Goal: Task Accomplishment & Management: Manage account settings

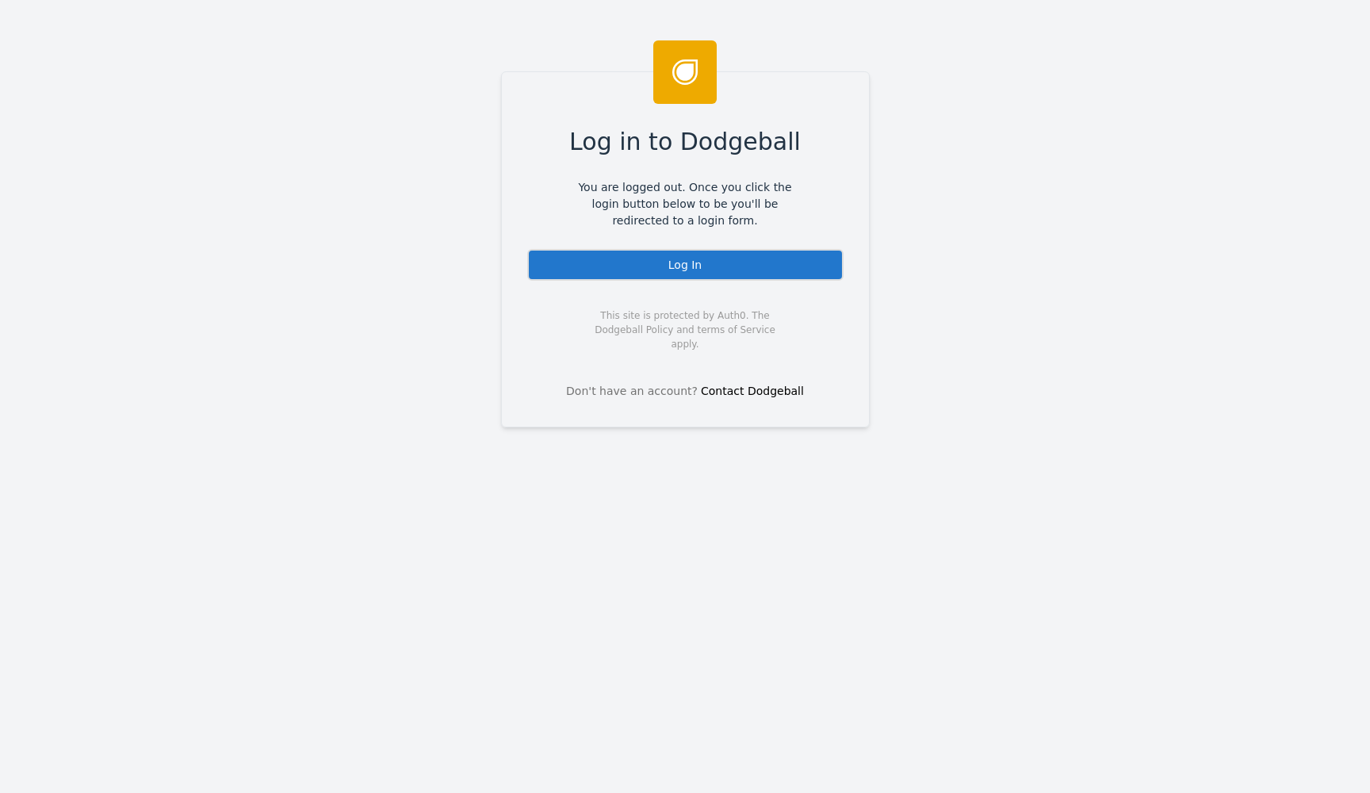
click at [669, 276] on div "Log In" at bounding box center [685, 265] width 316 height 32
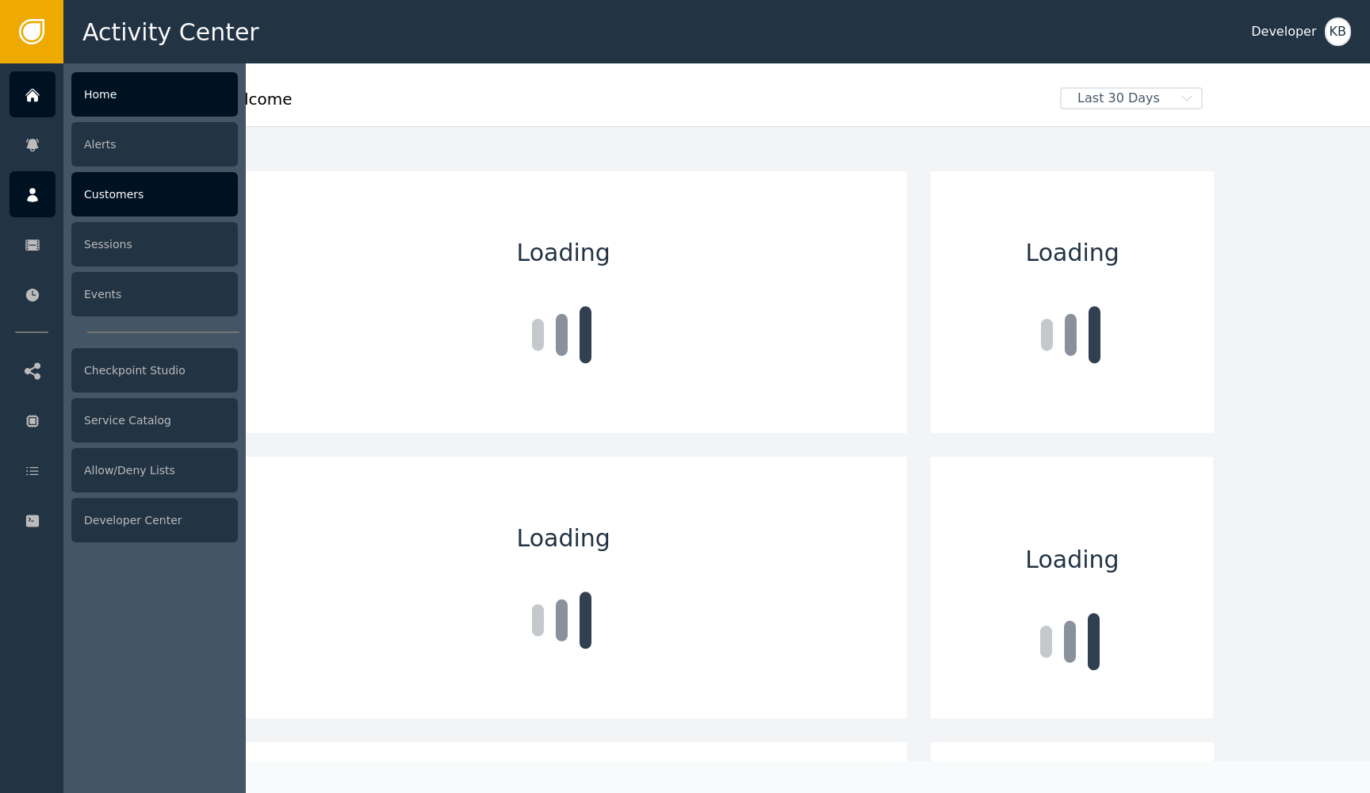
click at [35, 193] on icon at bounding box center [33, 194] width 16 height 17
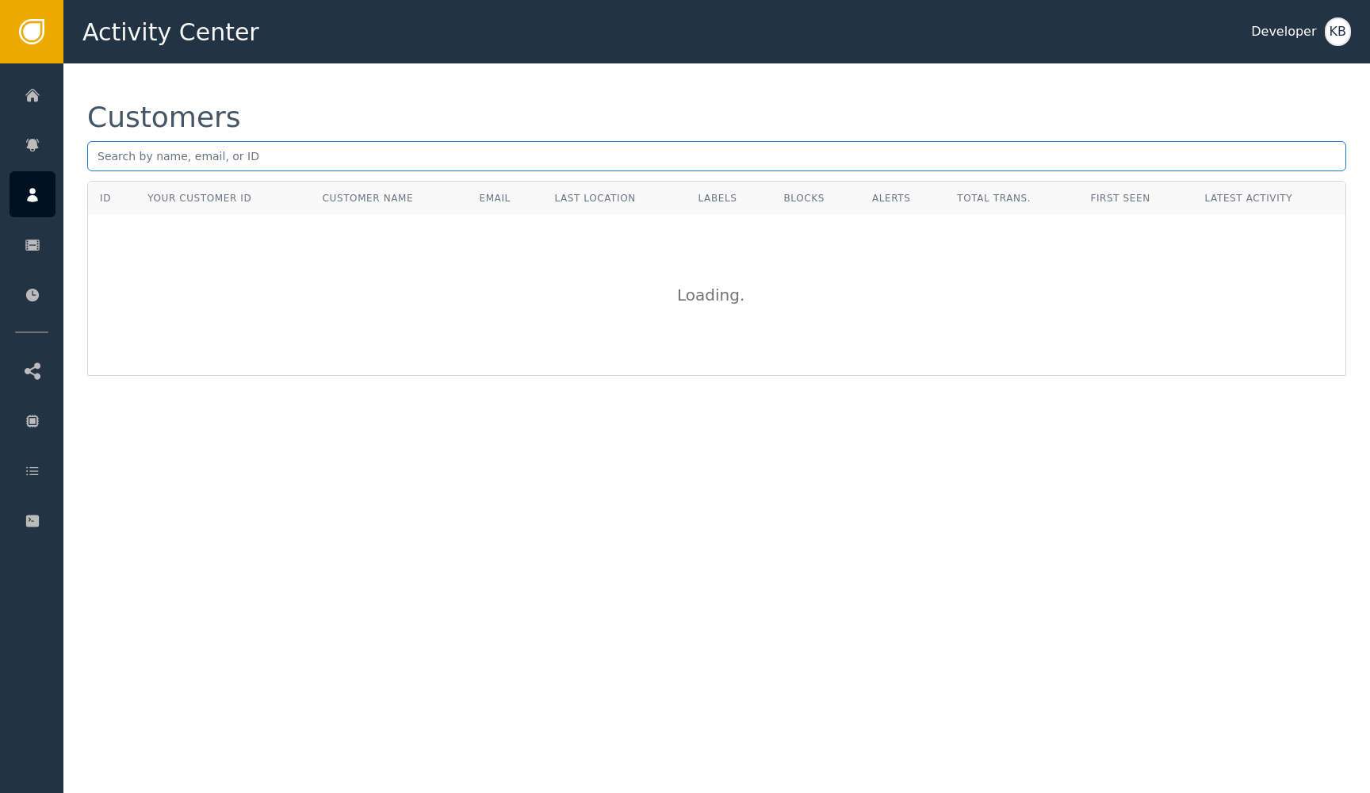
click at [306, 167] on input "text" at bounding box center [716, 156] width 1259 height 30
paste input "[EMAIL_ADDRESS]"
type input "[EMAIL_ADDRESS]"
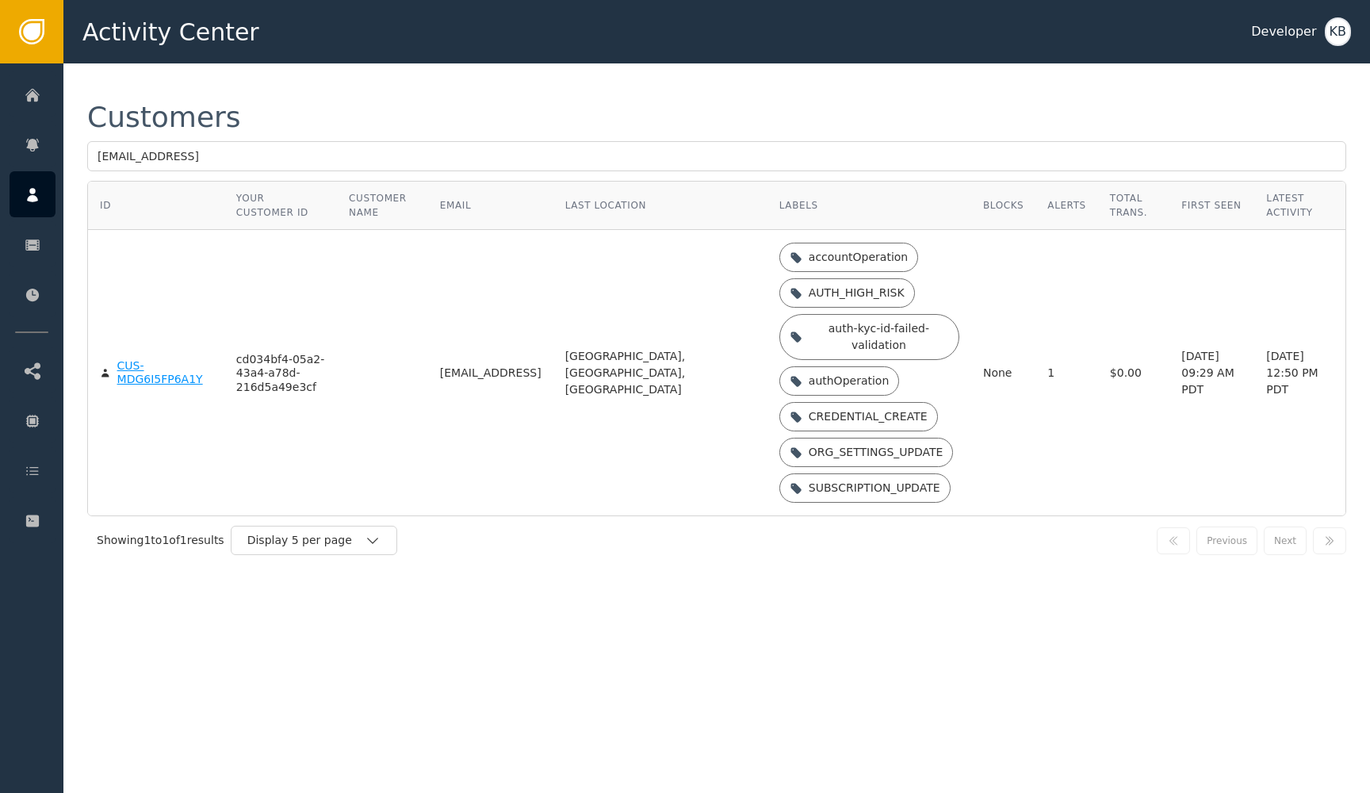
click at [146, 63] on body "Activity Center Developer KB Home Alerts Customers Sessions Events Checkpoint S…" at bounding box center [685, 31] width 1370 height 63
click at [146, 385] on div "CUS-MDG6I5FP6A1Y" at bounding box center [164, 373] width 95 height 28
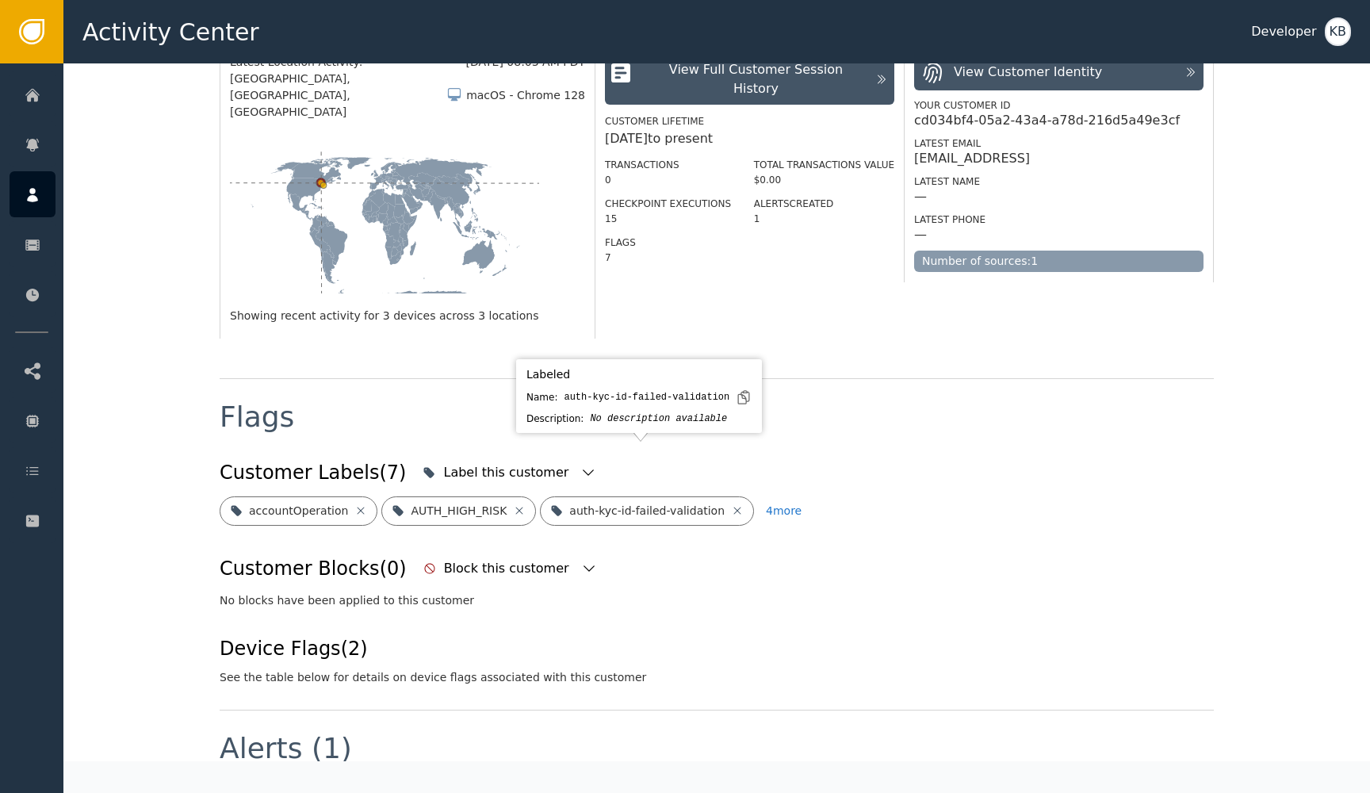
scroll to position [303, 0]
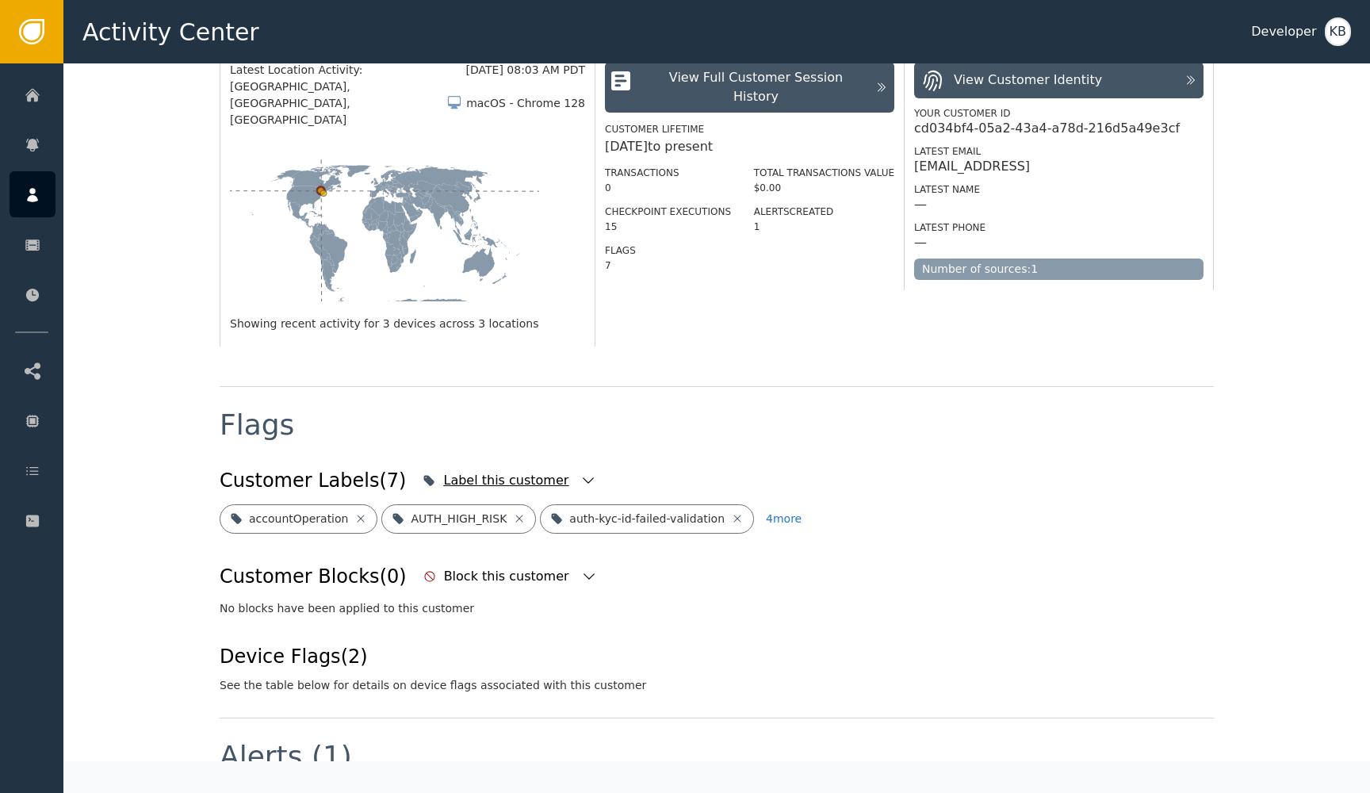
click at [580, 473] on icon "button" at bounding box center [588, 481] width 16 height 16
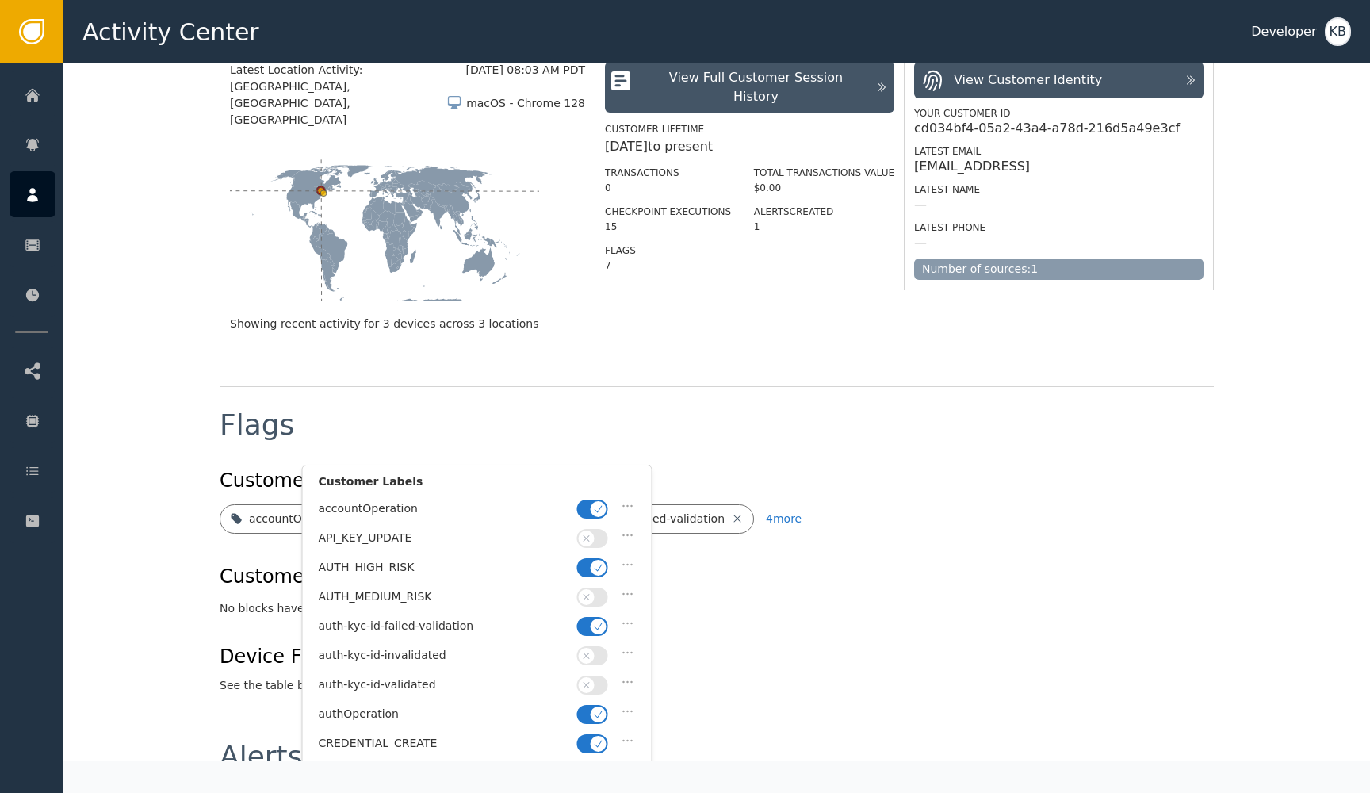
click at [594, 511] on icon "button" at bounding box center [598, 509] width 11 height 11
click at [590, 561] on button "button" at bounding box center [592, 567] width 31 height 19
click at [598, 623] on icon "button" at bounding box center [598, 626] width 11 height 11
click at [588, 678] on icon "button" at bounding box center [586, 683] width 11 height 11
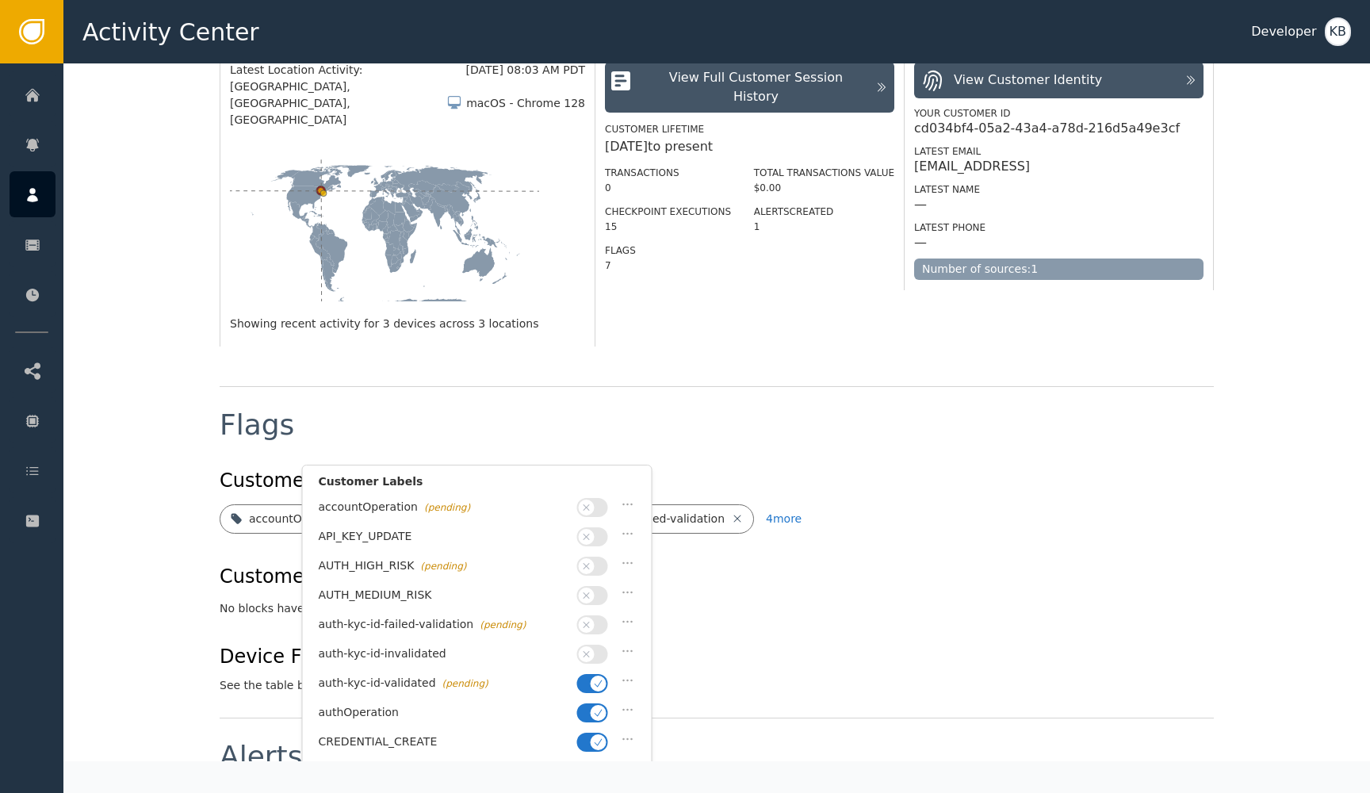
click at [596, 709] on icon "button" at bounding box center [599, 712] width 8 height 7
click at [596, 740] on icon "button" at bounding box center [598, 742] width 11 height 11
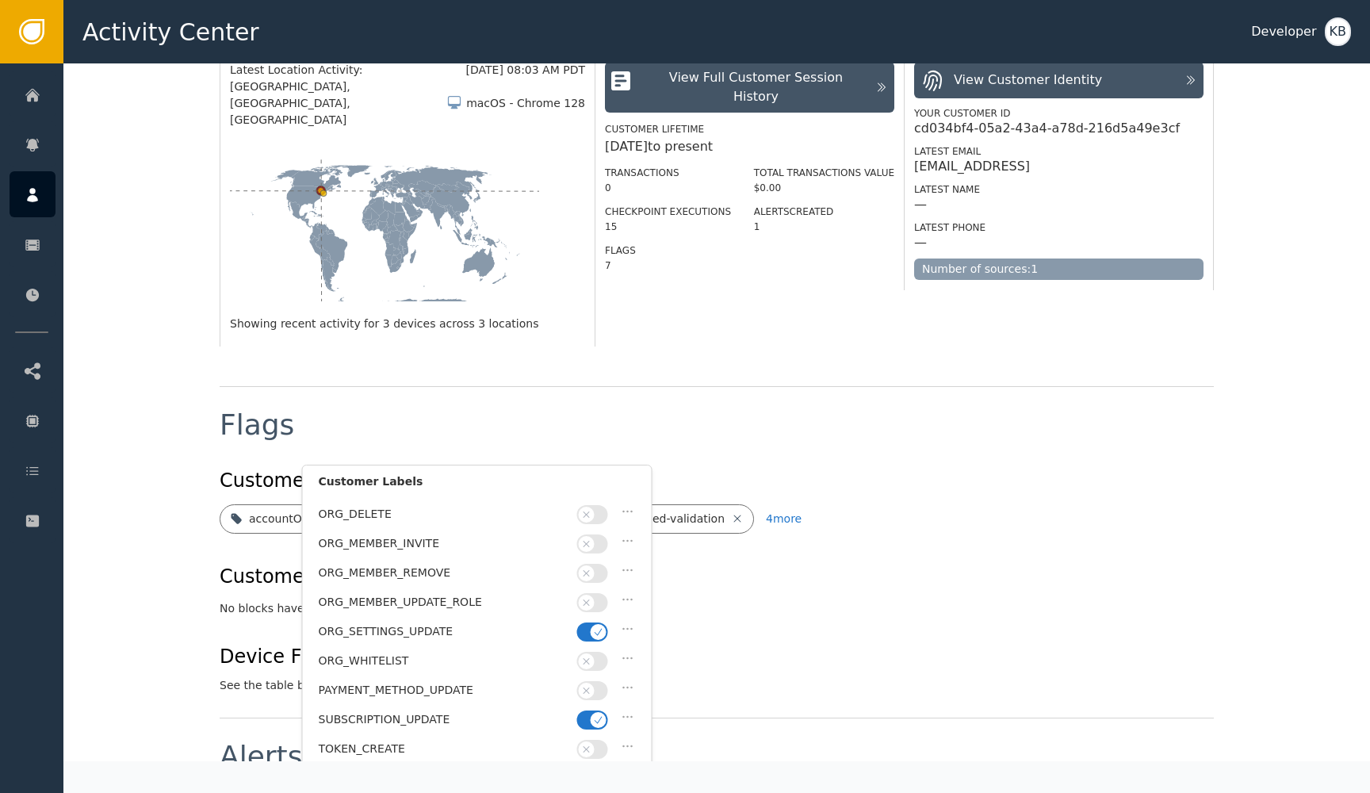
scroll to position [404, 0]
click at [590, 622] on div "ORG_SETTINGS_UPDATE" at bounding box center [477, 636] width 317 height 29
click at [592, 625] on span "button" at bounding box center [599, 633] width 16 height 16
click at [594, 715] on icon "button" at bounding box center [598, 720] width 11 height 11
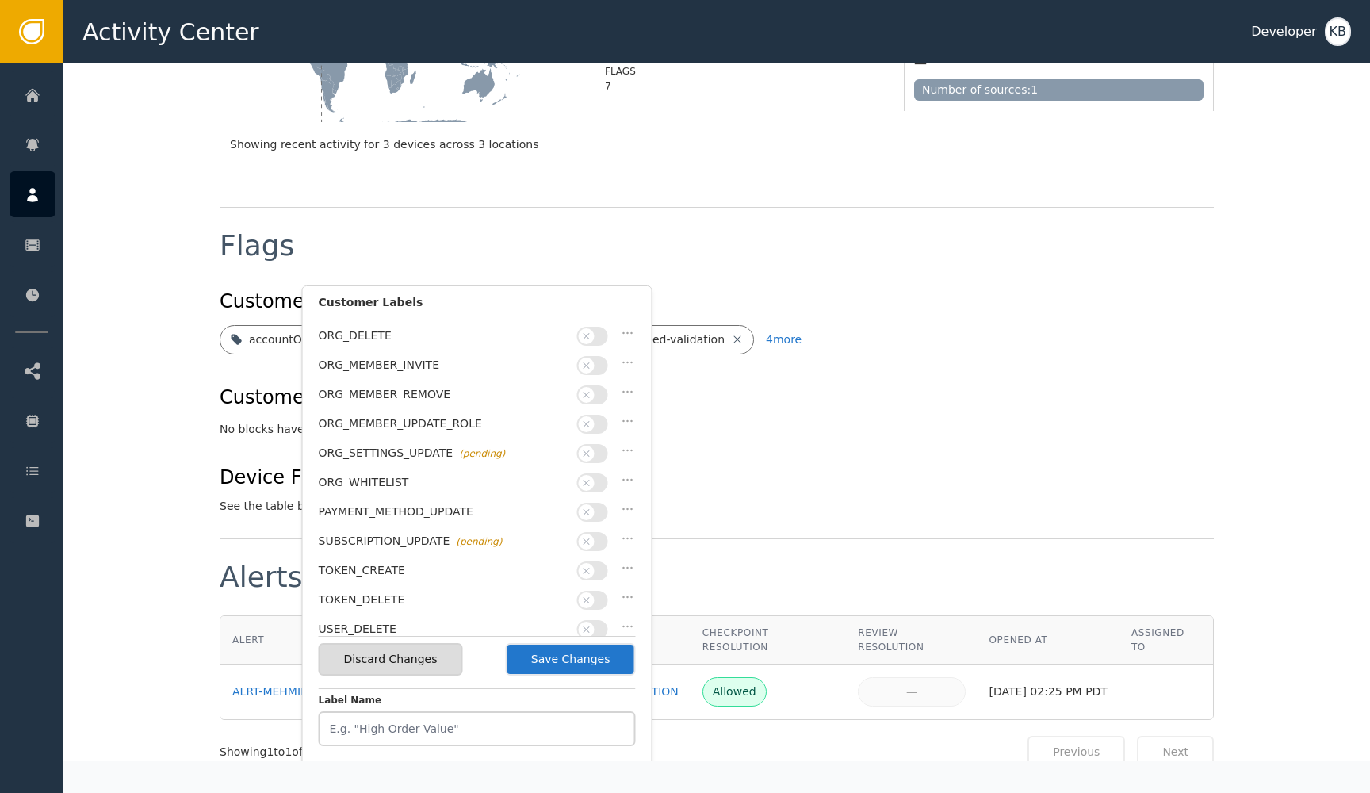
scroll to position [499, 0]
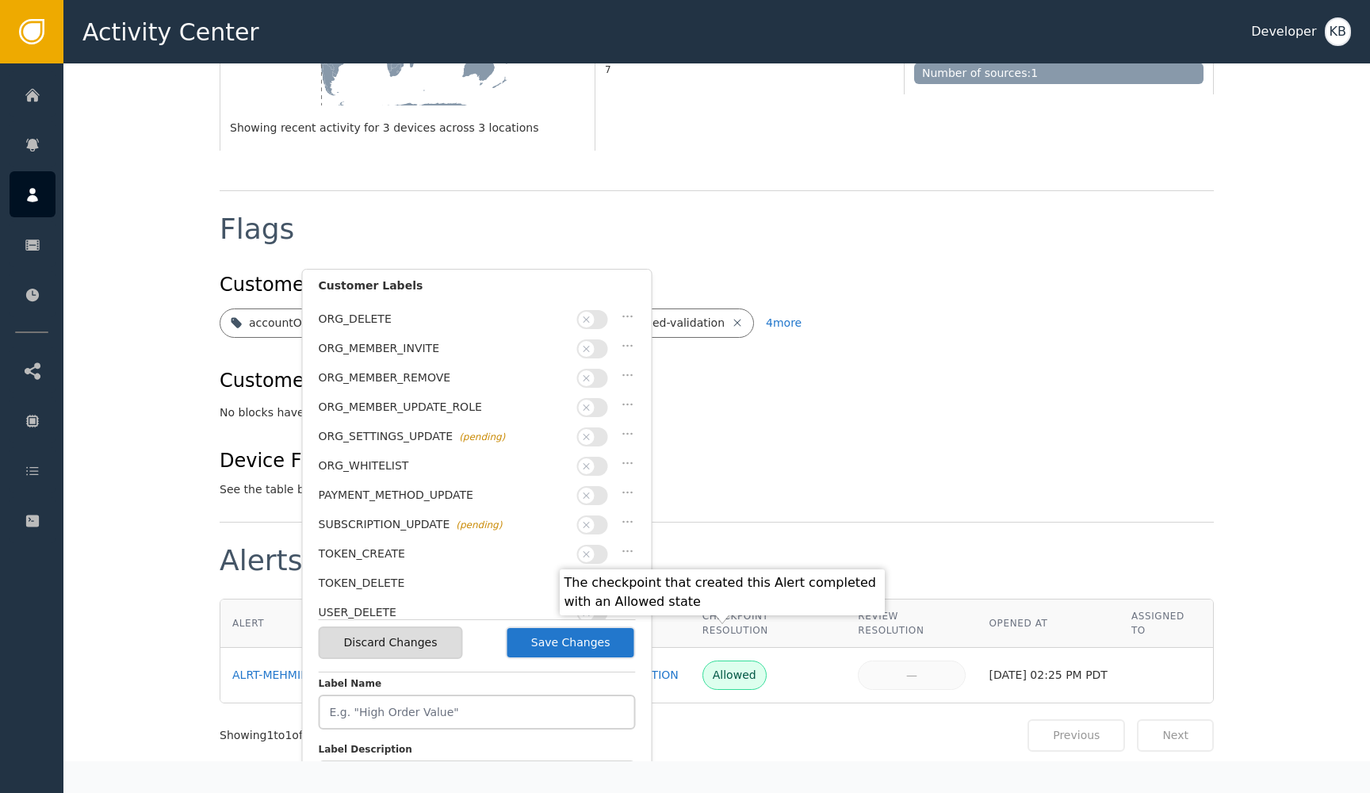
click at [586, 632] on button "Save Changes" at bounding box center [571, 642] width 130 height 33
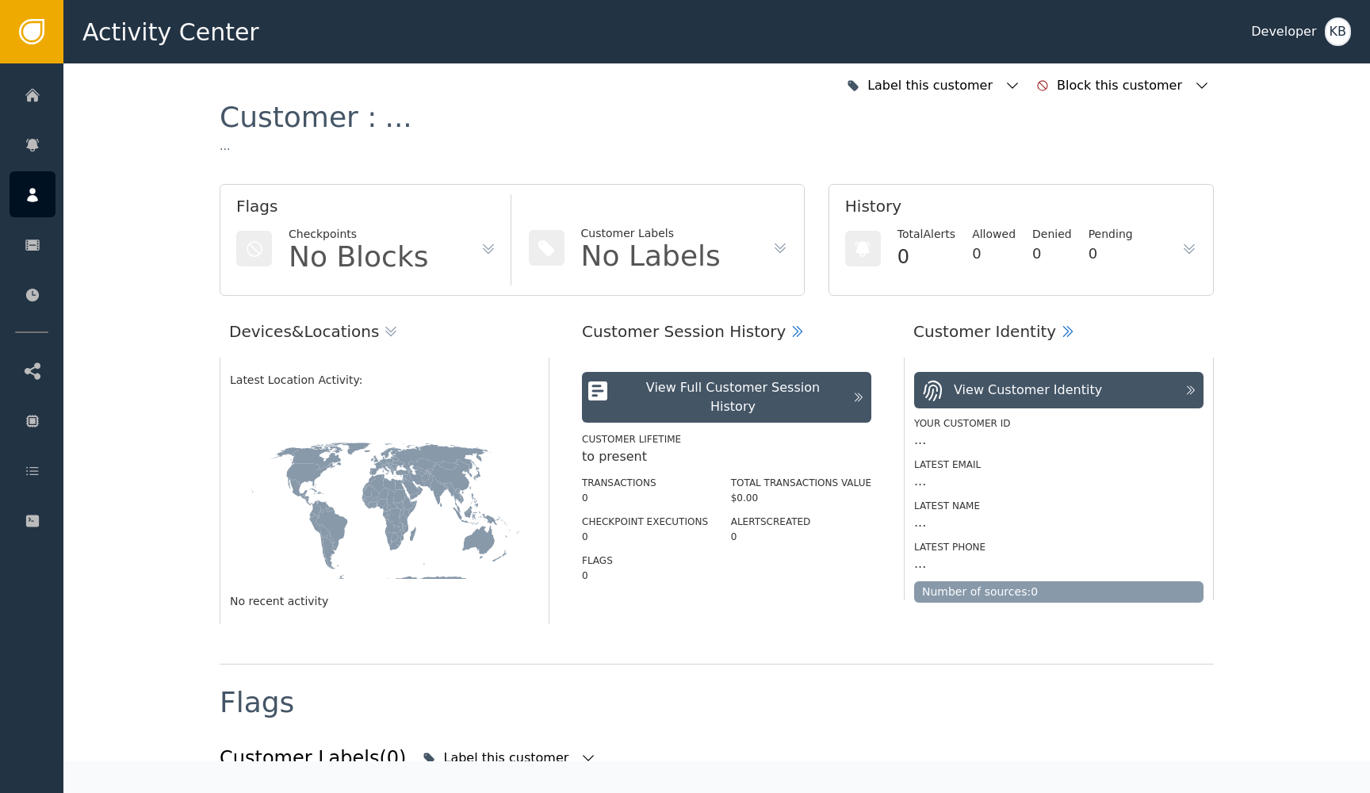
scroll to position [0, 0]
click at [1204, 90] on icon "button" at bounding box center [1202, 86] width 16 height 16
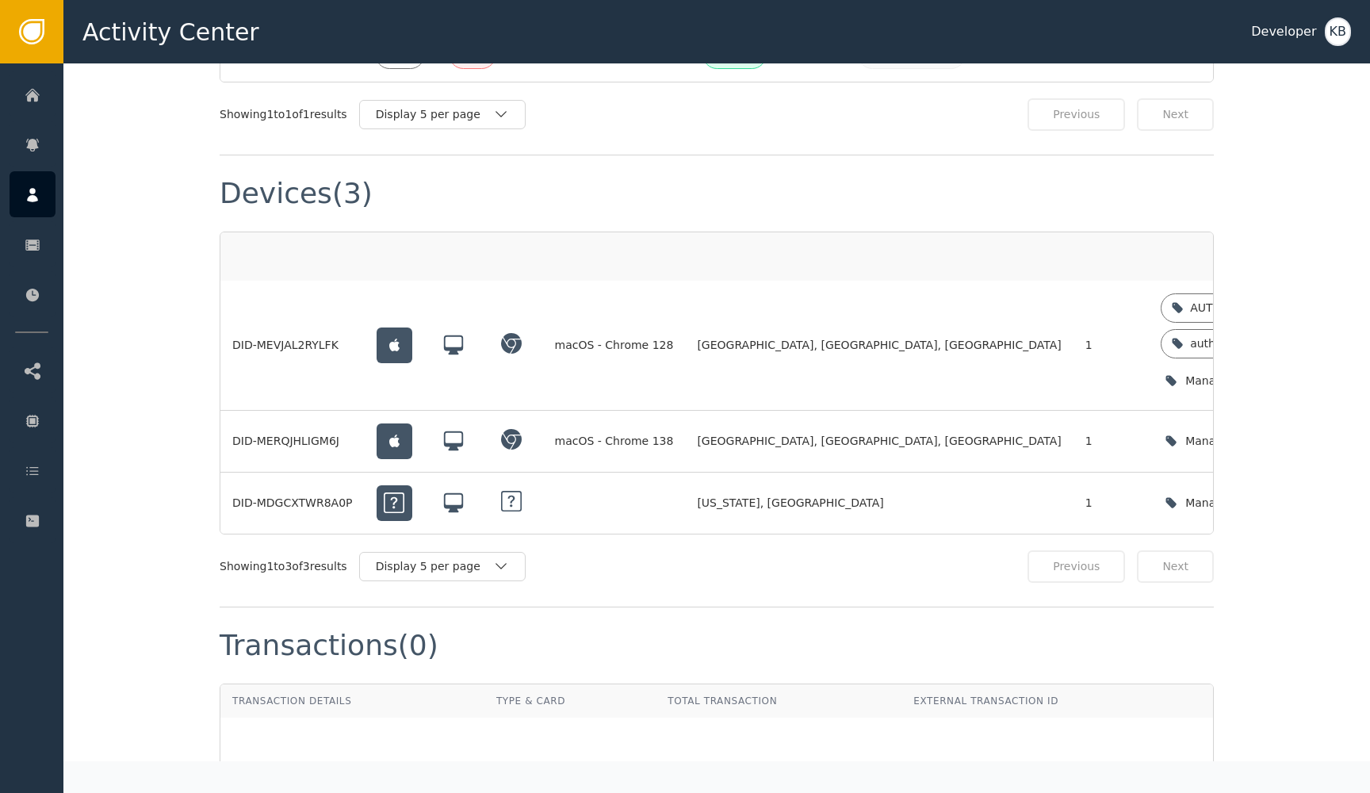
scroll to position [1097, 0]
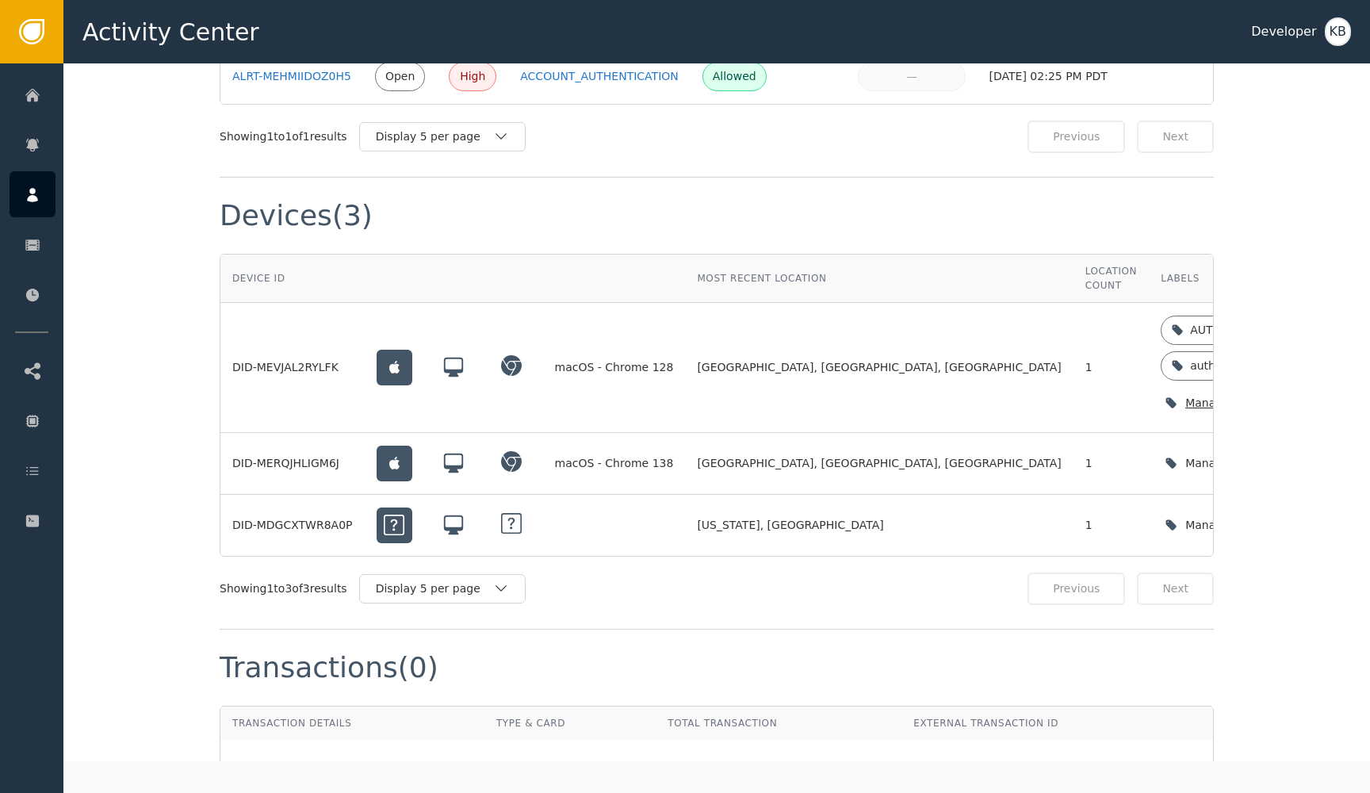
click at [1161, 387] on div "Manage device labels" at bounding box center [1249, 403] width 177 height 33
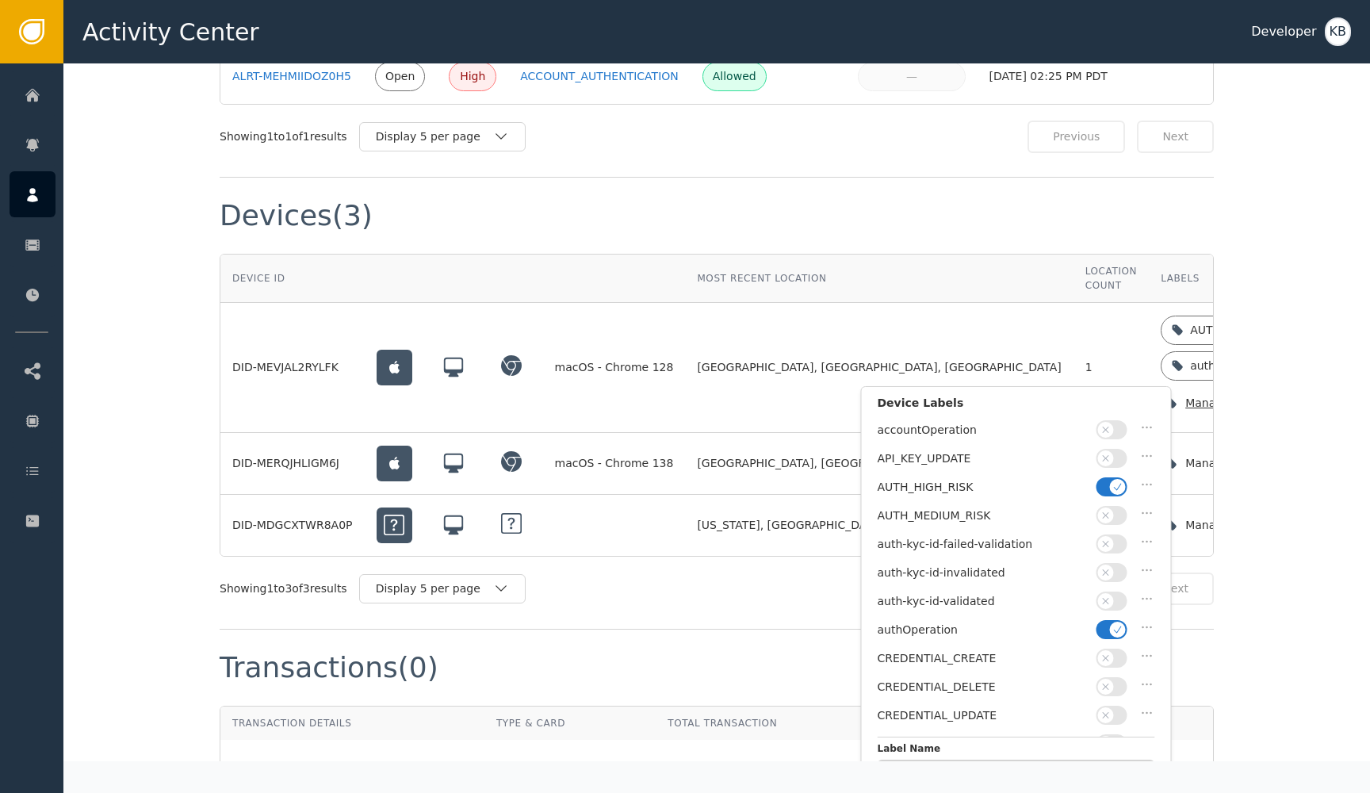
click at [1113, 487] on icon "button" at bounding box center [1118, 486] width 11 height 11
click at [1109, 596] on icon "button" at bounding box center [1106, 601] width 11 height 11
click at [1109, 620] on button "button" at bounding box center [1112, 629] width 31 height 19
click at [1082, 744] on button "Save Changes" at bounding box center [1093, 760] width 130 height 33
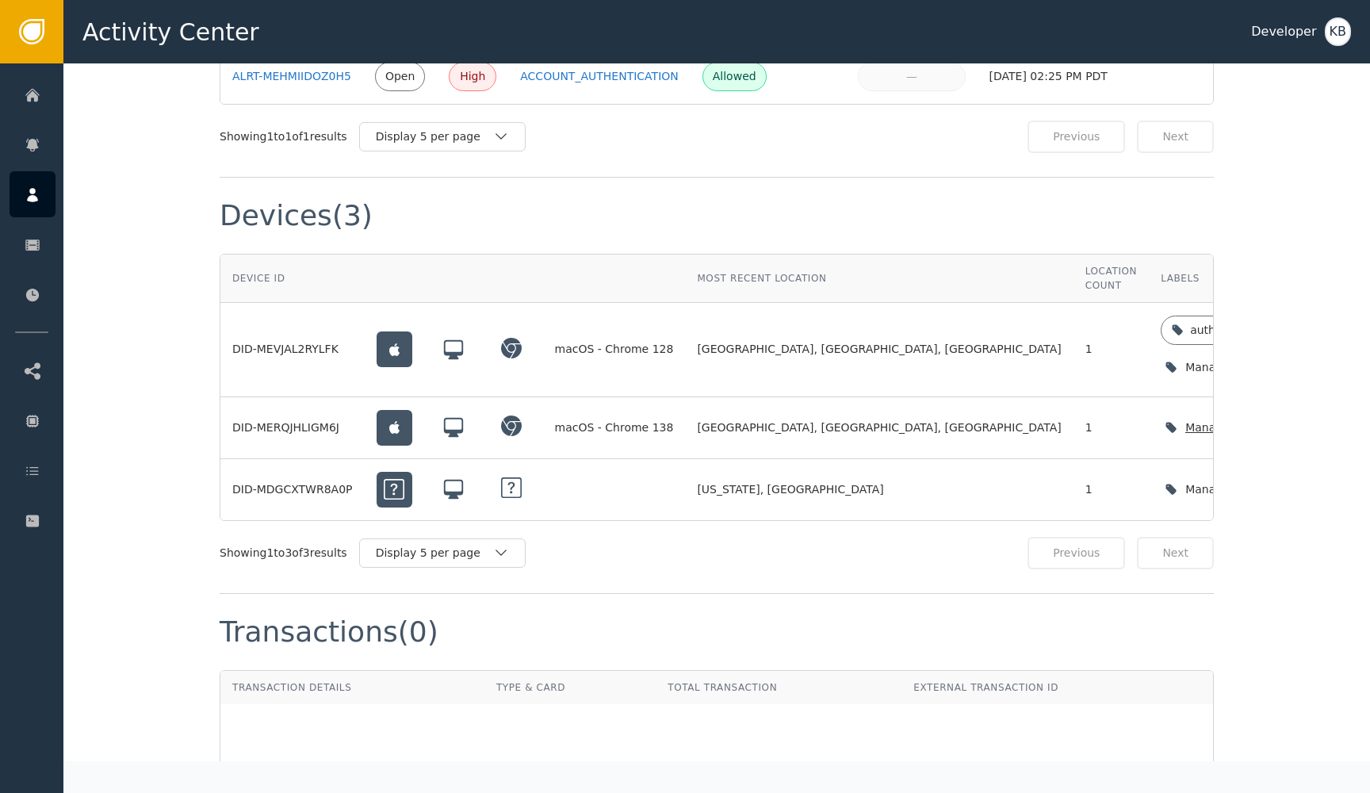
click at [1318, 419] on icon "button" at bounding box center [1326, 427] width 16 height 16
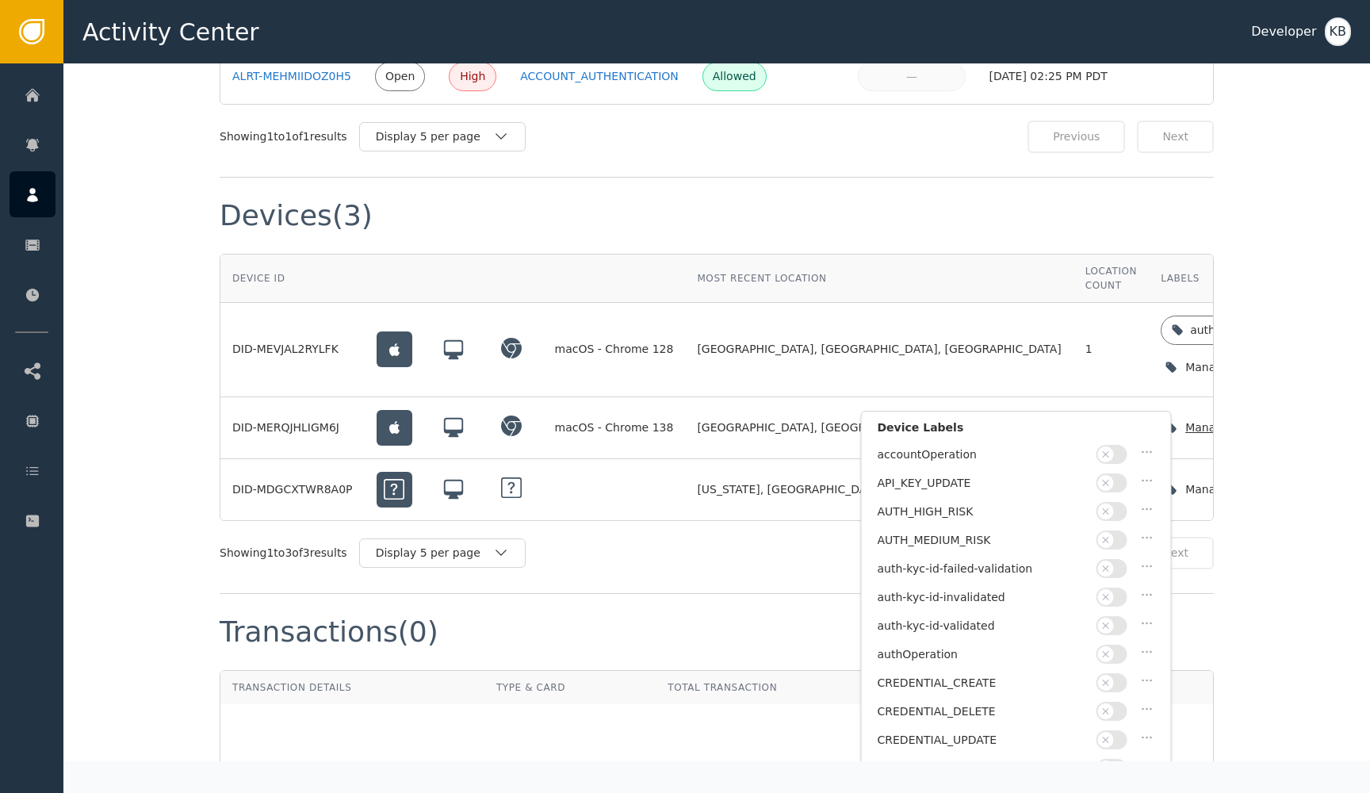
click at [1110, 620] on icon "button" at bounding box center [1106, 625] width 11 height 11
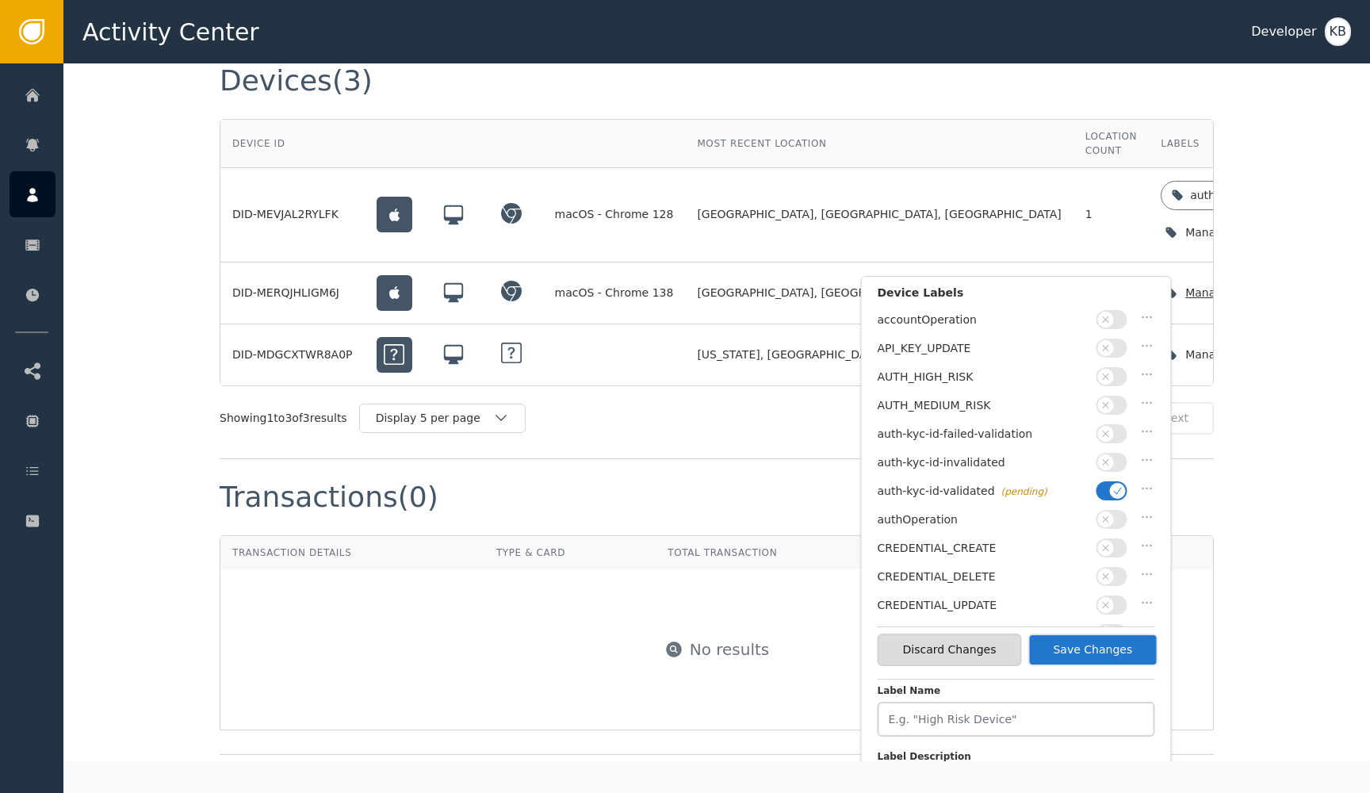
scroll to position [1240, 0]
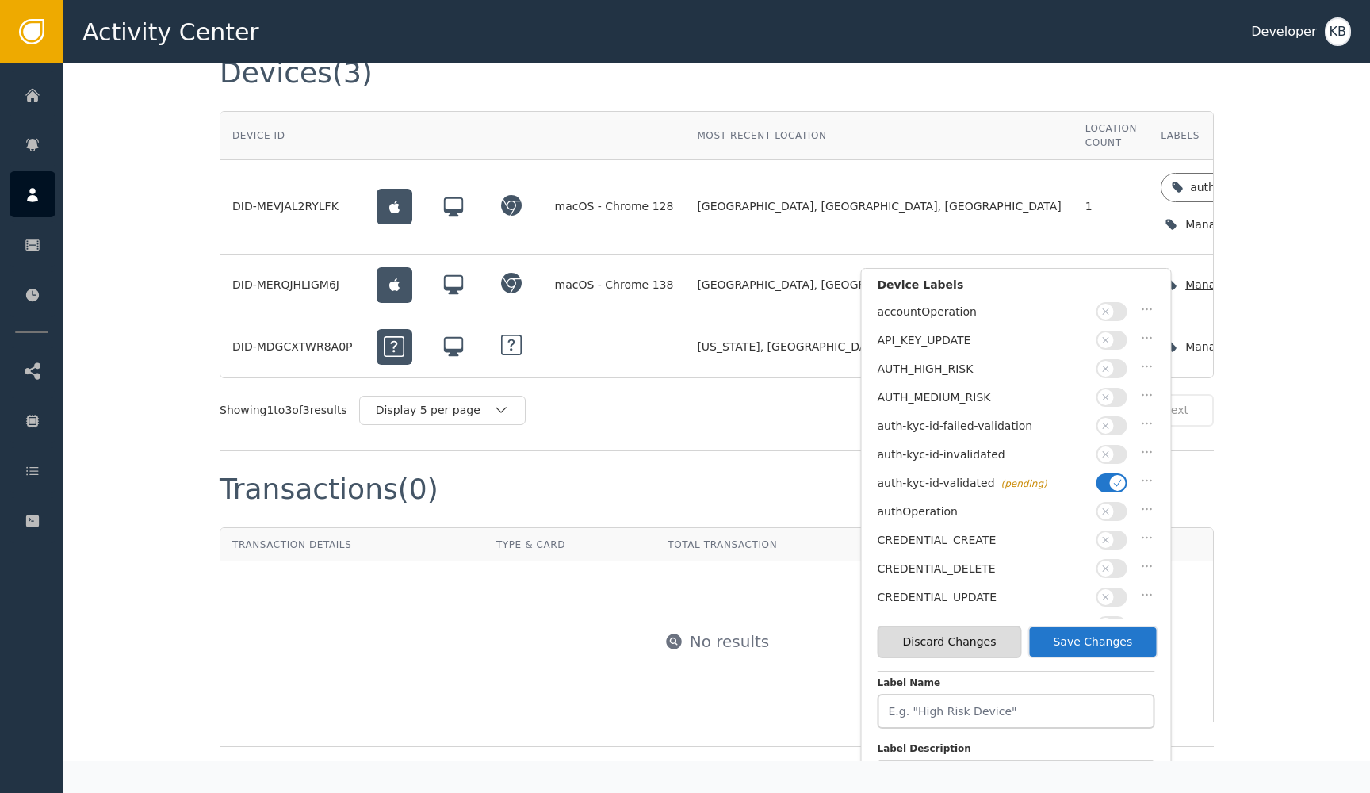
click at [1101, 640] on button "Save Changes" at bounding box center [1093, 642] width 130 height 33
